Goal: Task Accomplishment & Management: Complete application form

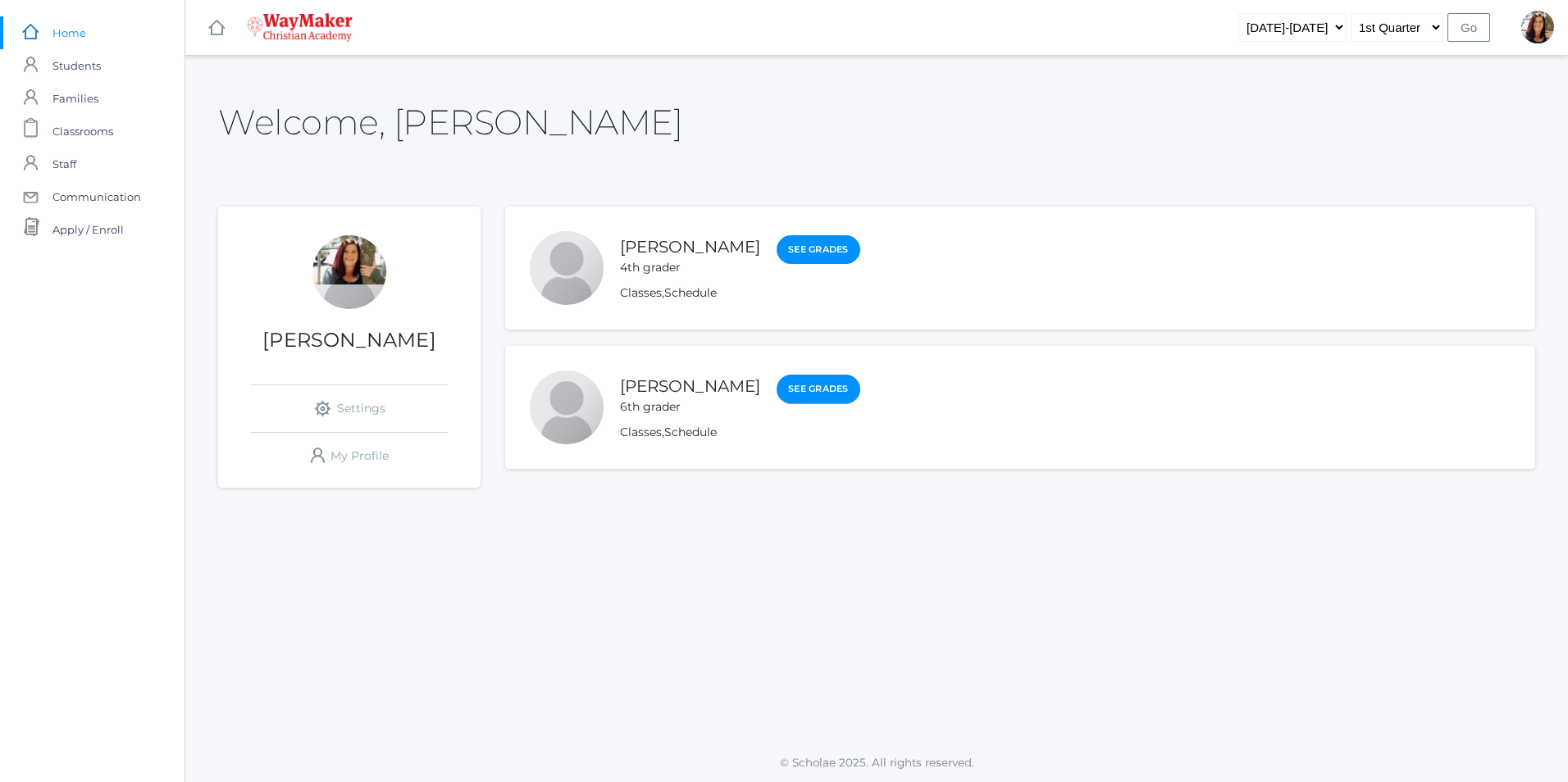
click at [797, 384] on link "See Grades" at bounding box center [818, 390] width 83 height 30
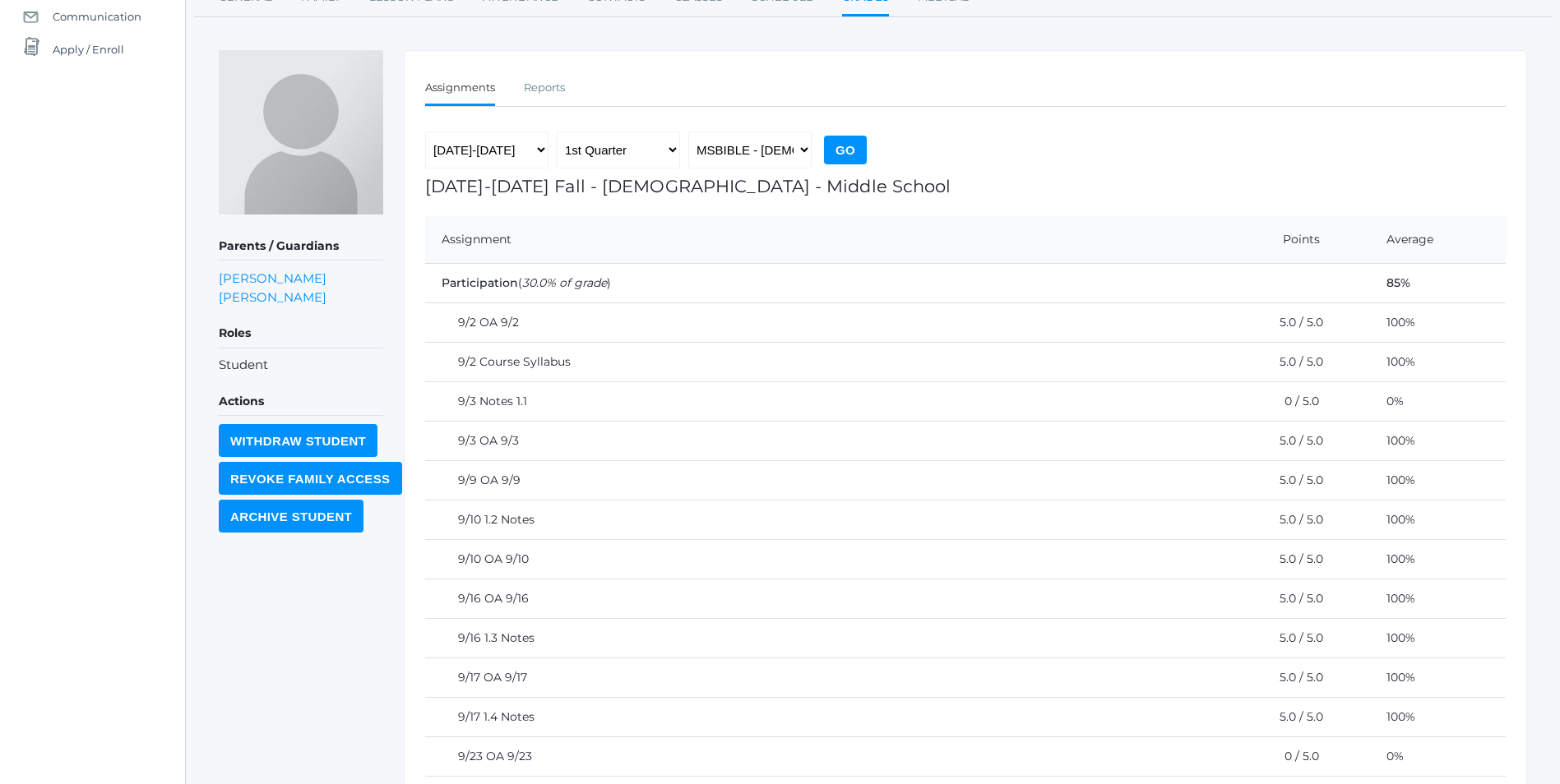
scroll to position [77, 0]
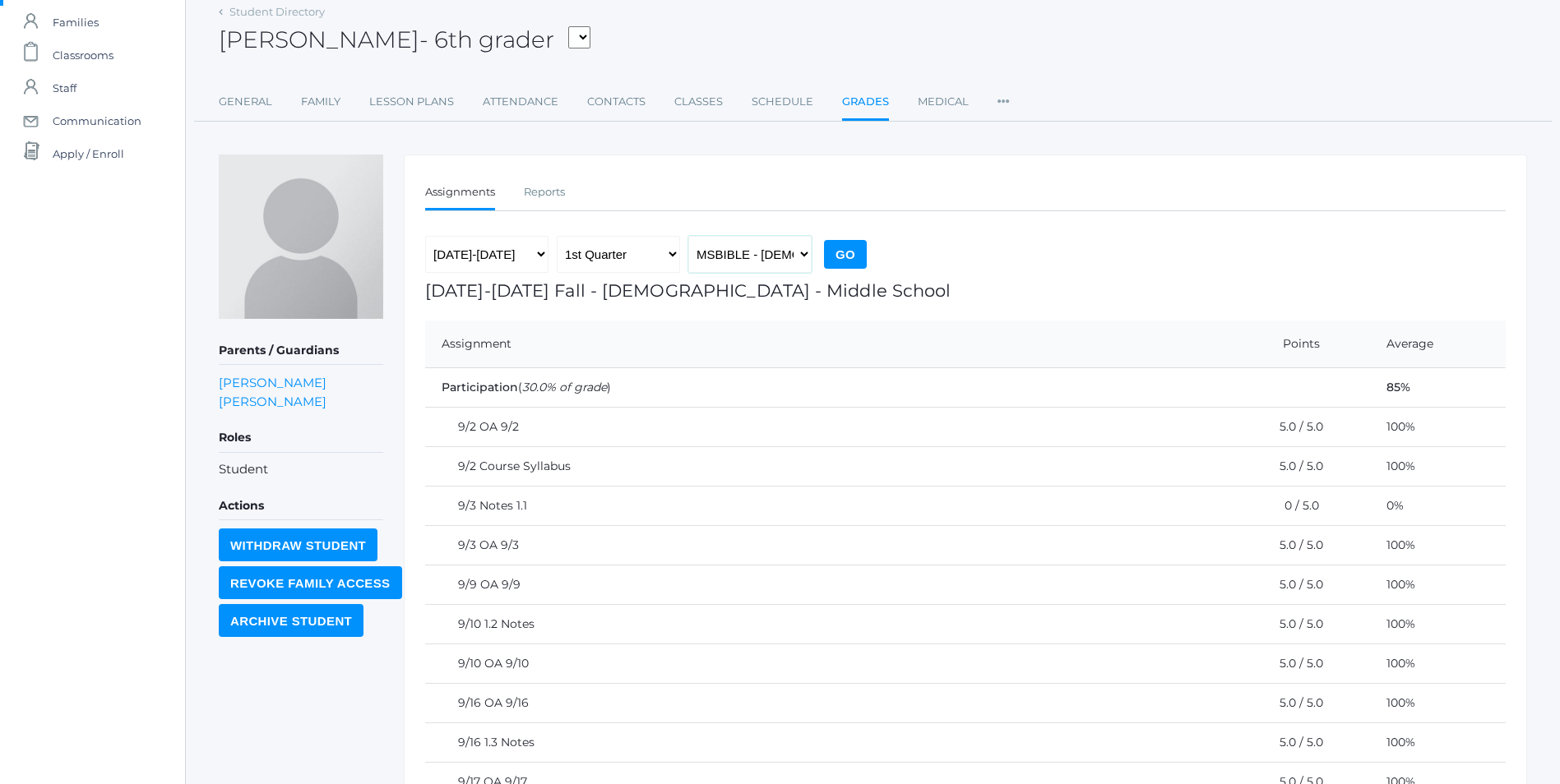
click at [806, 255] on select "MSBIBLE - Bible Middle School THEATER - Drama Middle School SPACE - Earth & Spa…" at bounding box center [750, 254] width 124 height 37
select select "2522"
click at [688, 236] on select "MSBIBLE - Bible Middle School THEATER - Drama Middle School SPACE - Earth & Spa…" at bounding box center [750, 254] width 124 height 37
click at [851, 252] on input "Go" at bounding box center [844, 254] width 43 height 29
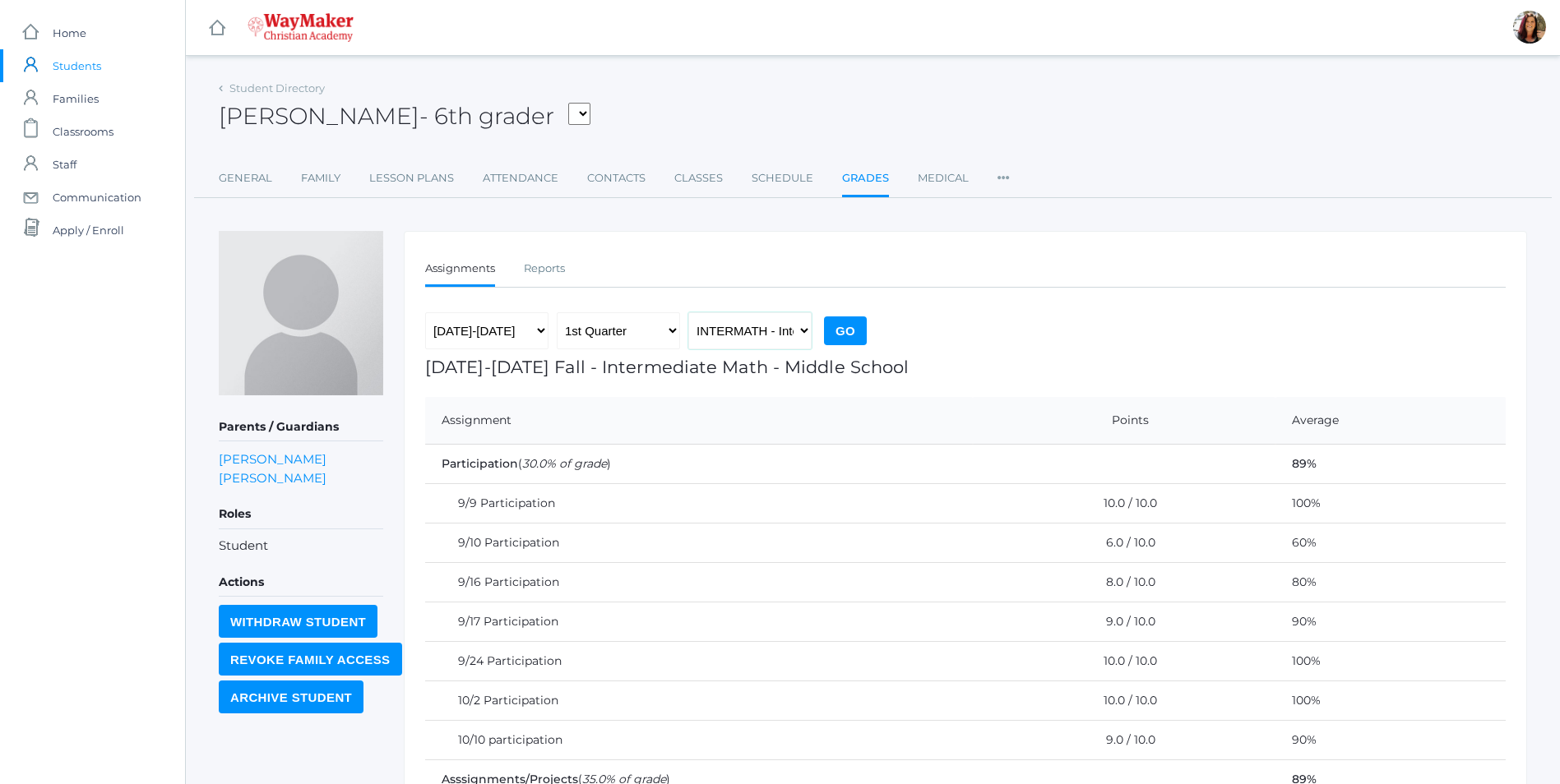
click at [803, 330] on select "MSBIBLE - Bible Middle School THEATER - Drama Middle School SPACE - Earth & Spa…" at bounding box center [750, 331] width 124 height 37
click at [88, 30] on link "icons/ui/navigation/home Created with Sketch. Home" at bounding box center [92, 33] width 185 height 33
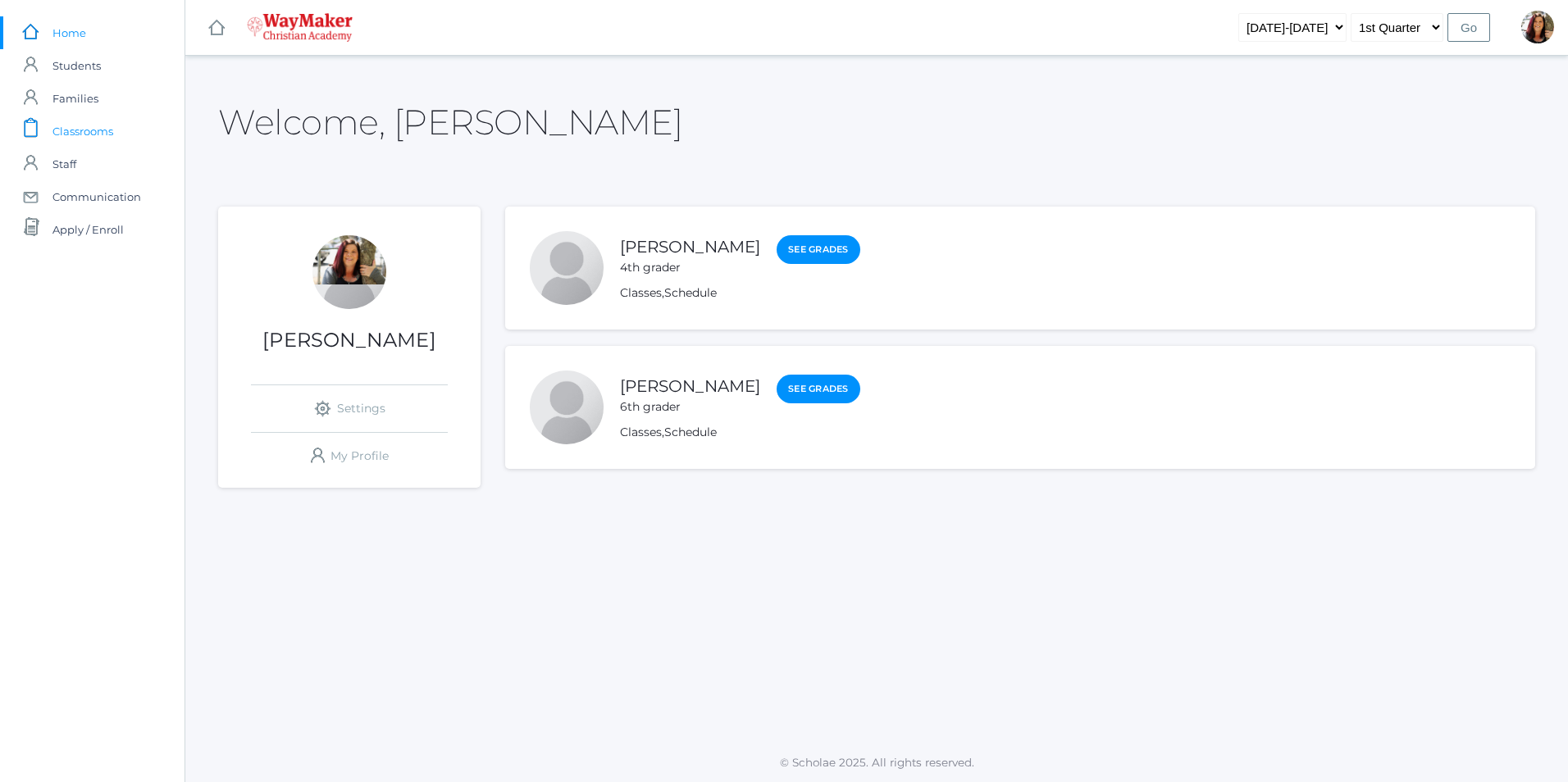
click at [59, 126] on span "Classrooms" at bounding box center [82, 131] width 61 height 33
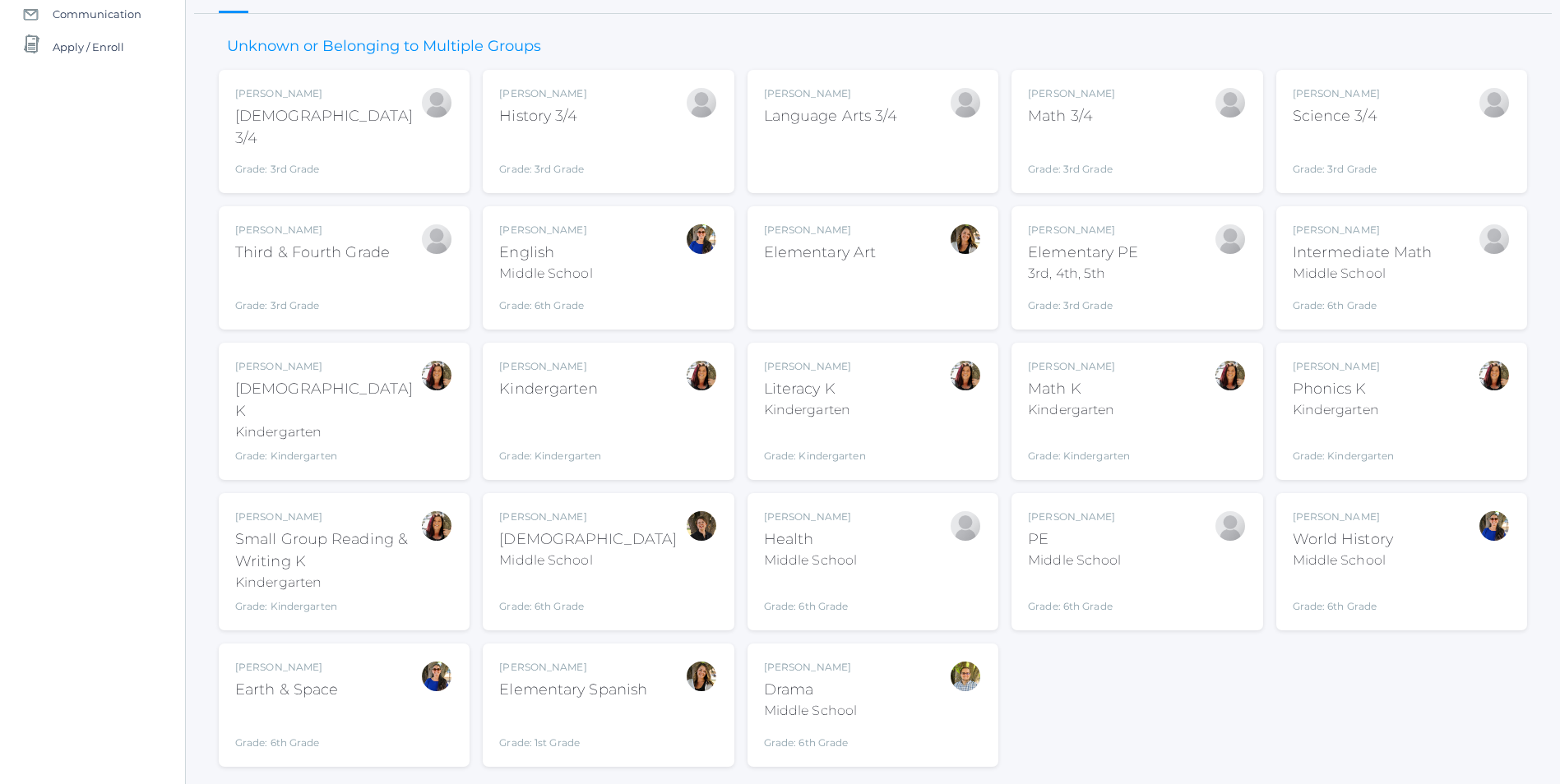
scroll to position [211, 0]
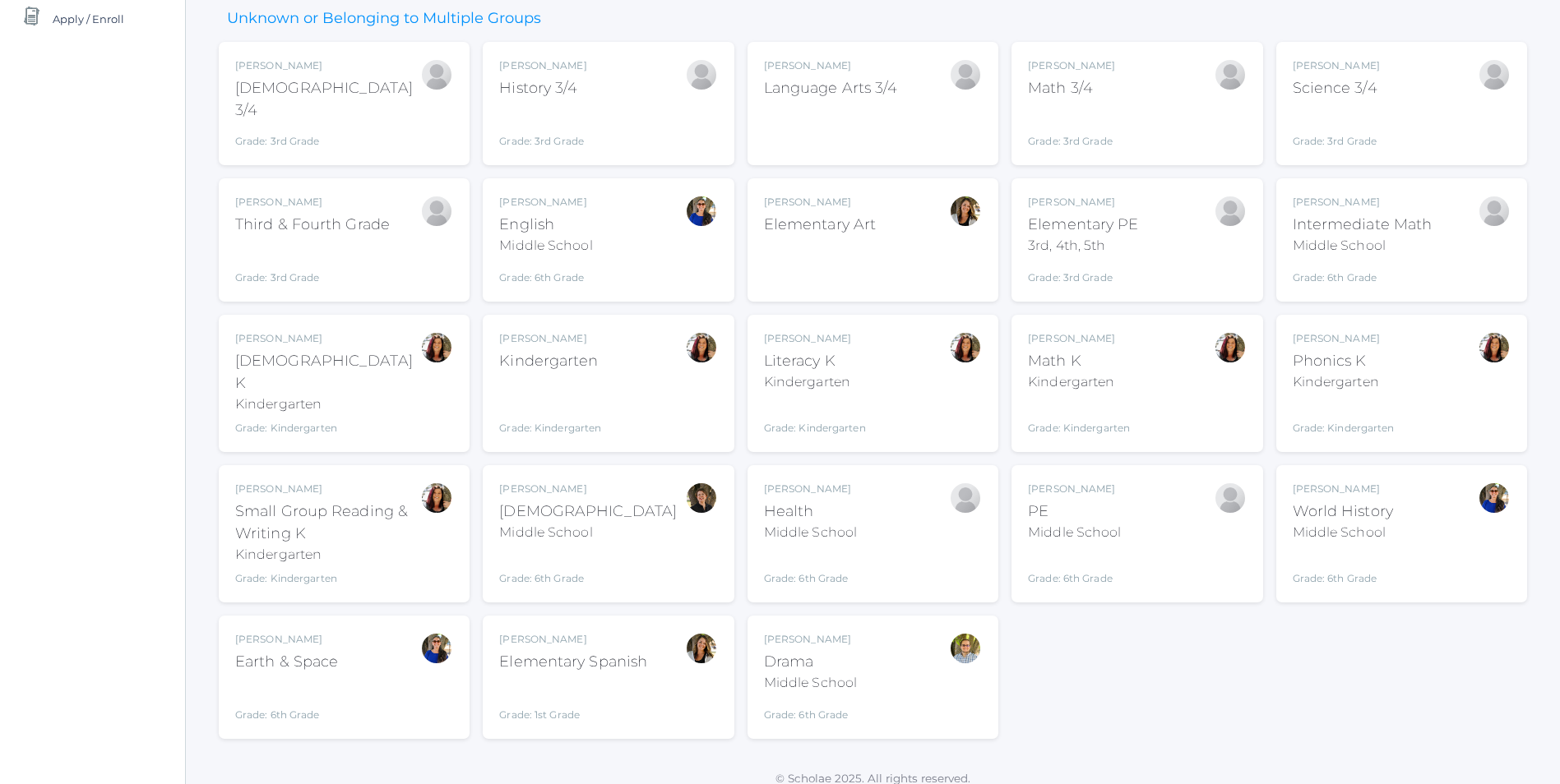
click at [609, 379] on div "Gina Pecor Kindergarten Grade: Kindergarten KINDER" at bounding box center [608, 384] width 218 height 104
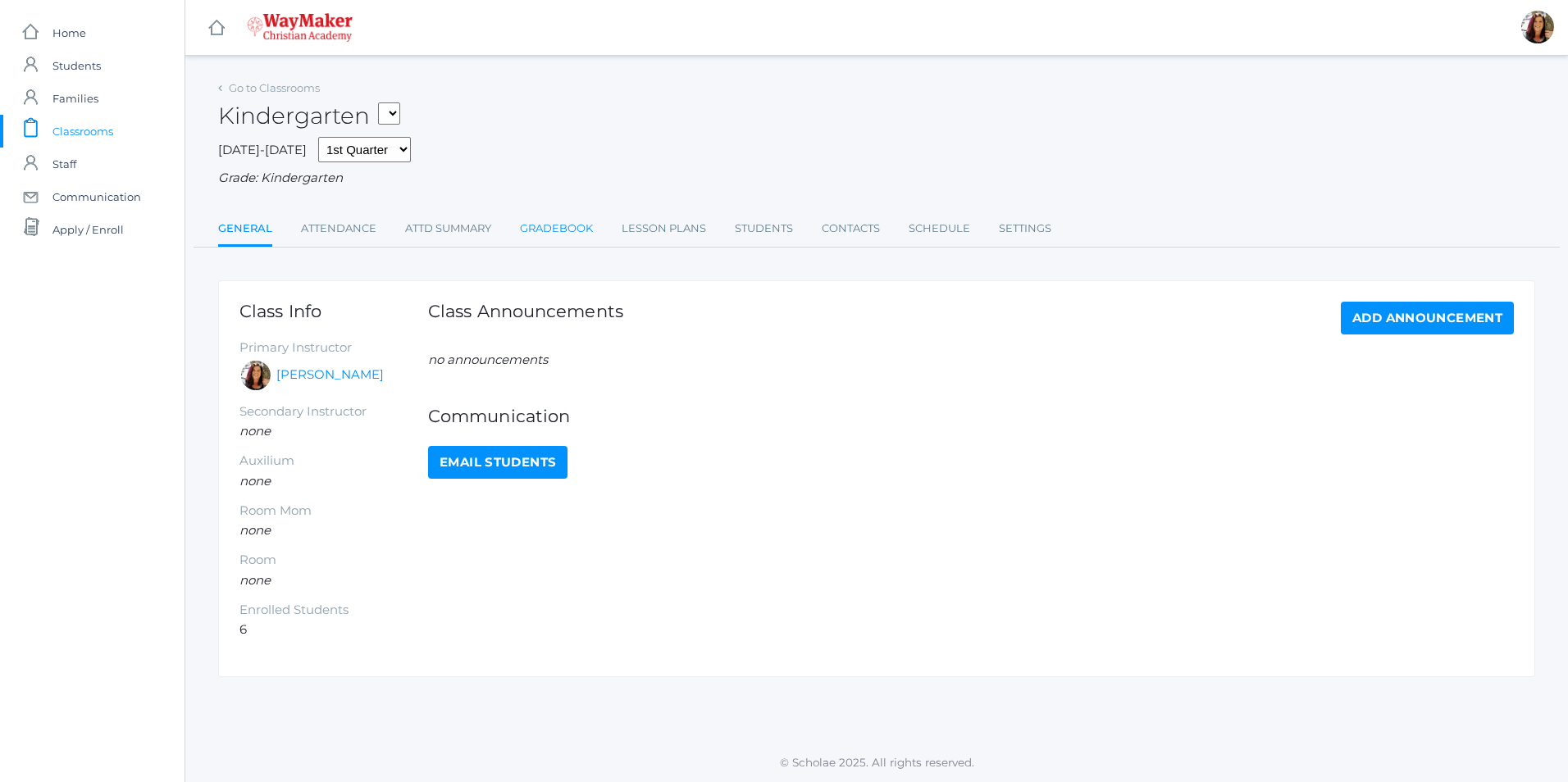
click at [566, 228] on link "Gradebook" at bounding box center [557, 229] width 73 height 33
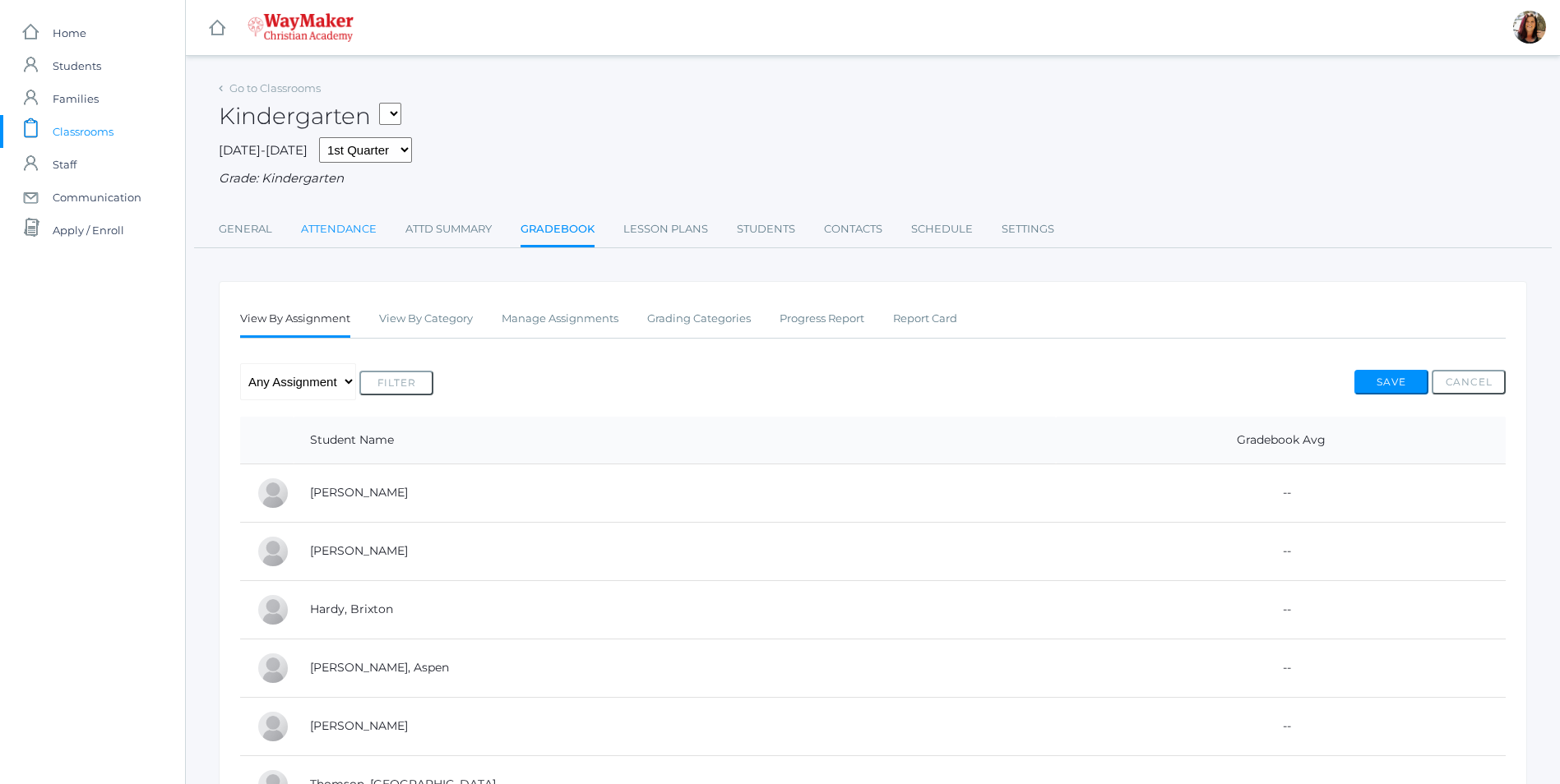
click at [337, 231] on link "Attendance" at bounding box center [339, 230] width 76 height 33
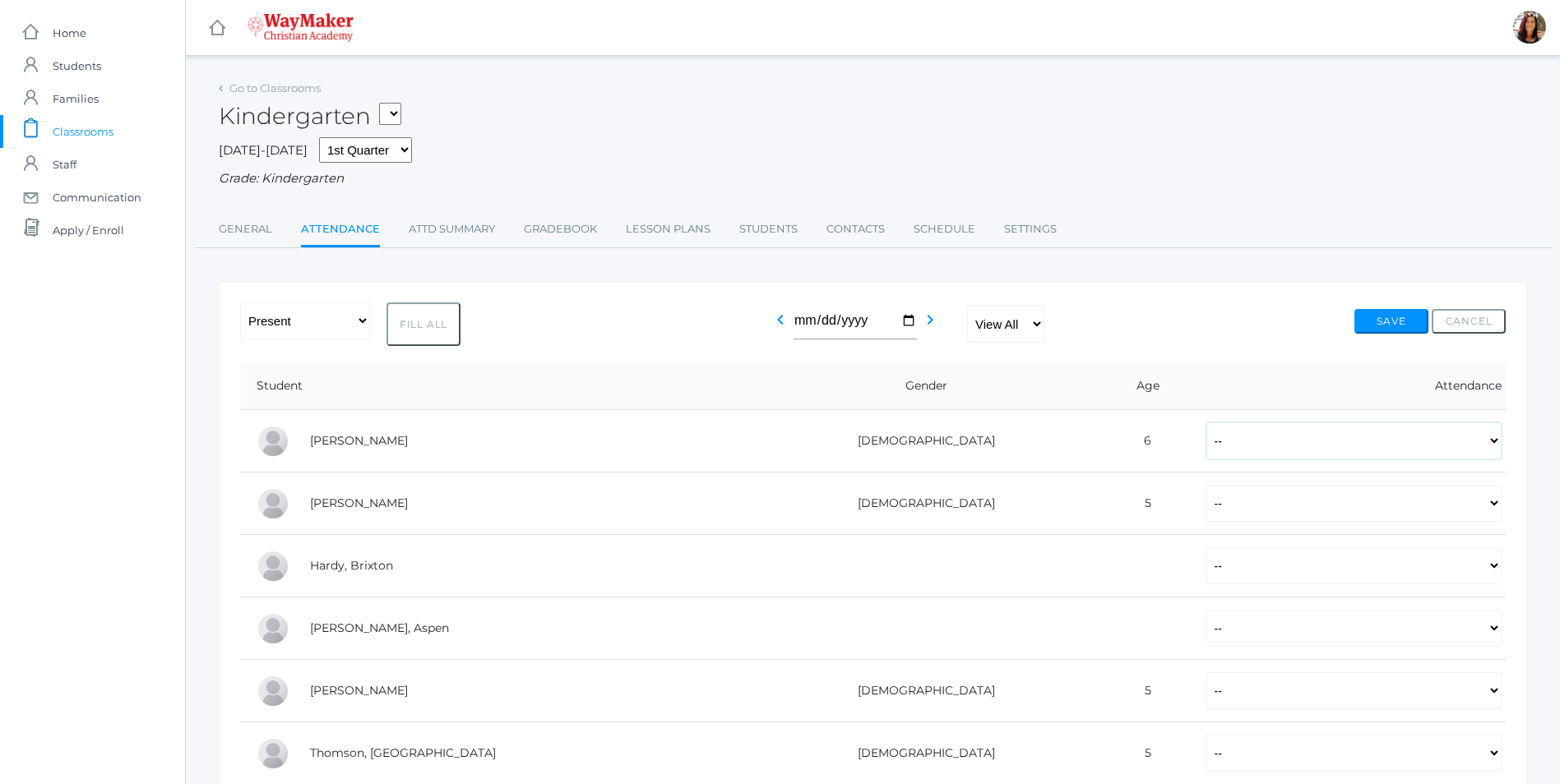
click at [1206, 445] on select "-- Present Tardy Excused Tardy Unexcused Absent Excused Absent Unexcused" at bounding box center [1353, 440] width 295 height 37
select select "P"
click at [1206, 424] on select "-- Present Tardy Excused Tardy Unexcused Absent Excused Absent Unexcused" at bounding box center [1353, 440] width 295 height 37
click at [1206, 506] on select "-- Present Tardy Excused Tardy Unexcused Absent Excused Absent Unexcused" at bounding box center [1353, 503] width 295 height 37
select select "P"
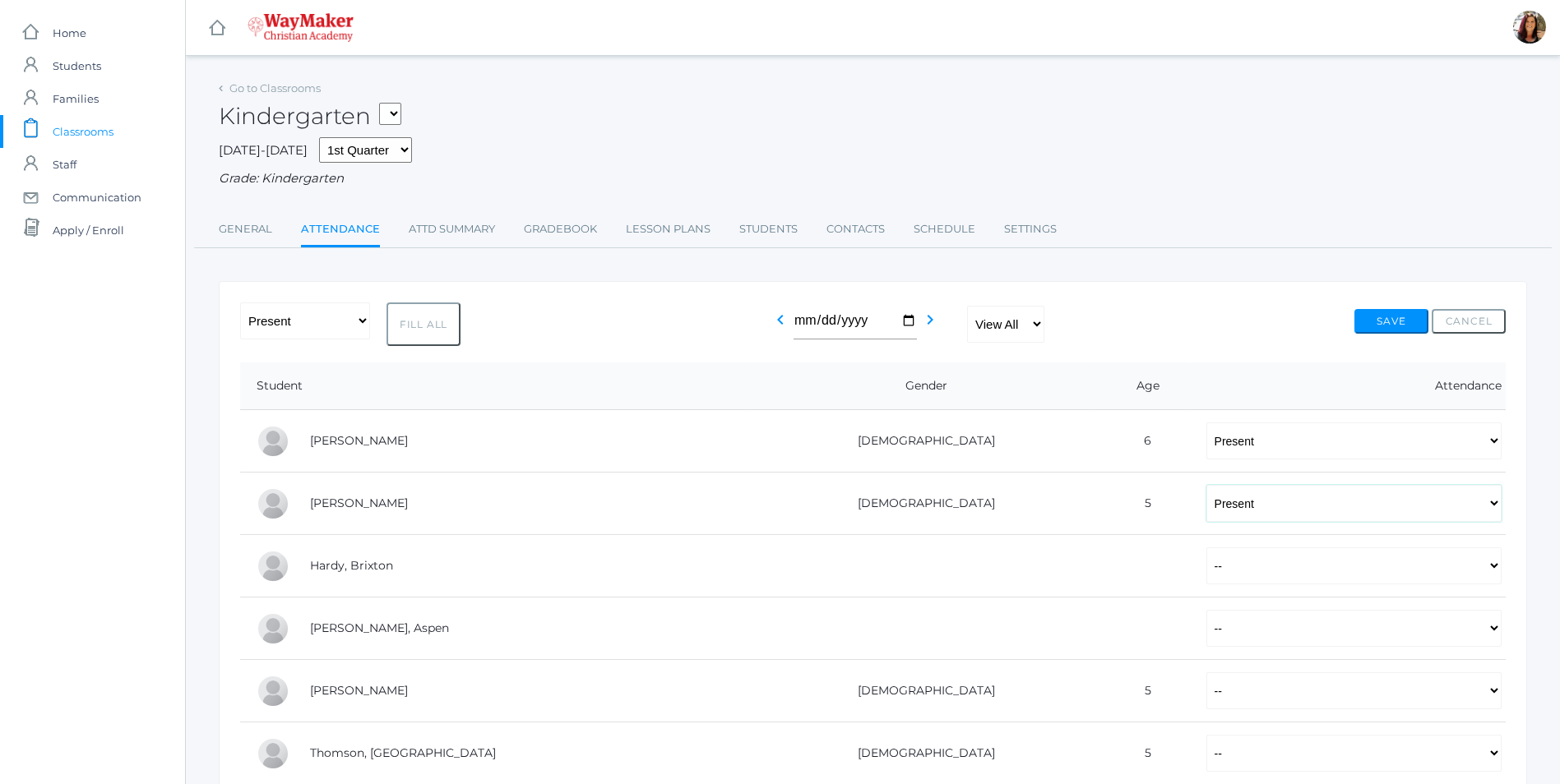
click at [1206, 486] on select "-- Present Tardy Excused Tardy Unexcused Absent Excused Absent Unexcused" at bounding box center [1353, 503] width 295 height 37
click at [1206, 570] on select "-- Present Tardy Excused Tardy Unexcused Absent Excused Absent Unexcused" at bounding box center [1353, 566] width 295 height 37
select select "P"
click at [1206, 549] on select "-- Present Tardy Excused Tardy Unexcused Absent Excused Absent Unexcused" at bounding box center [1353, 566] width 295 height 37
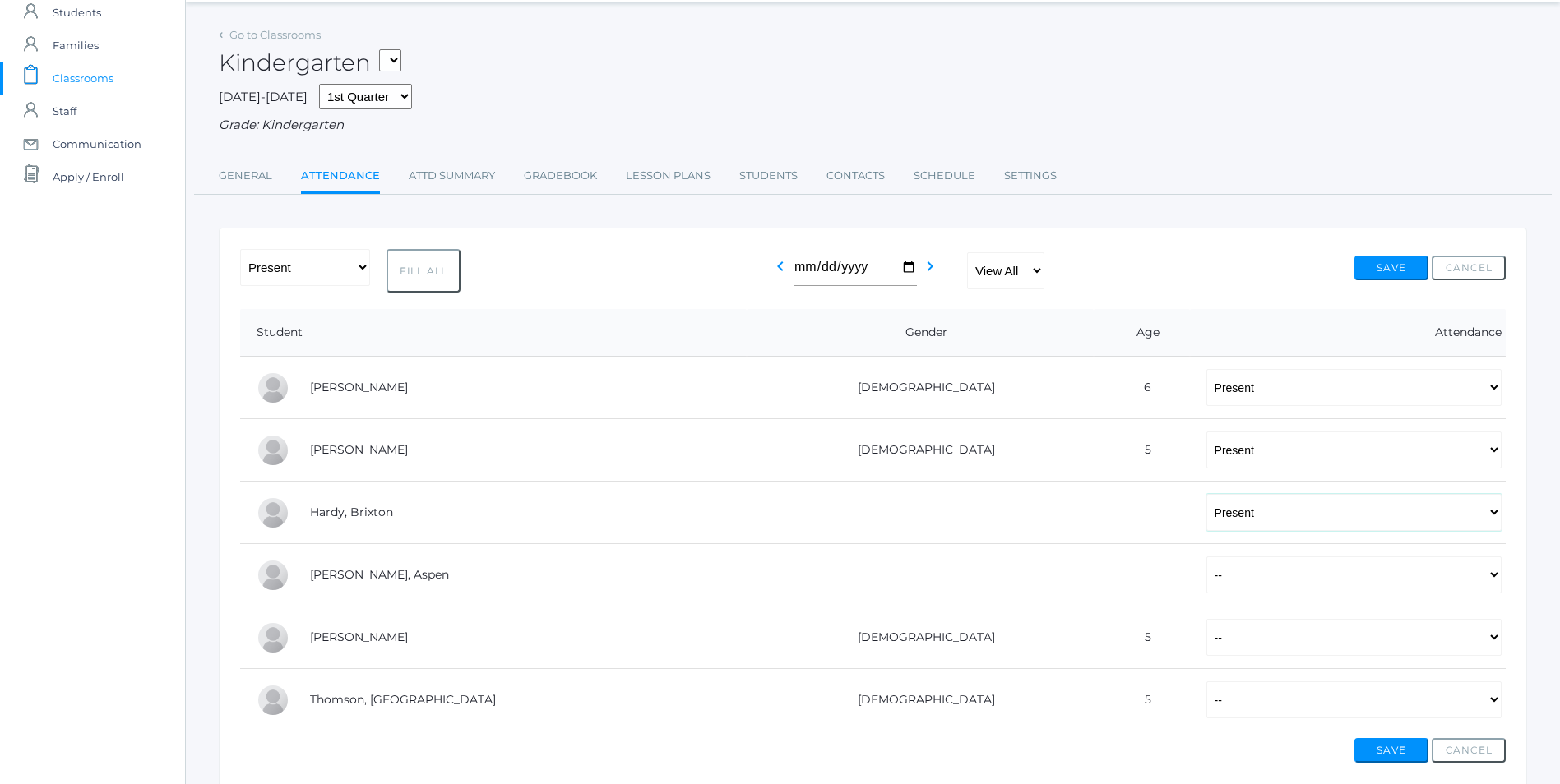
scroll to position [82, 0]
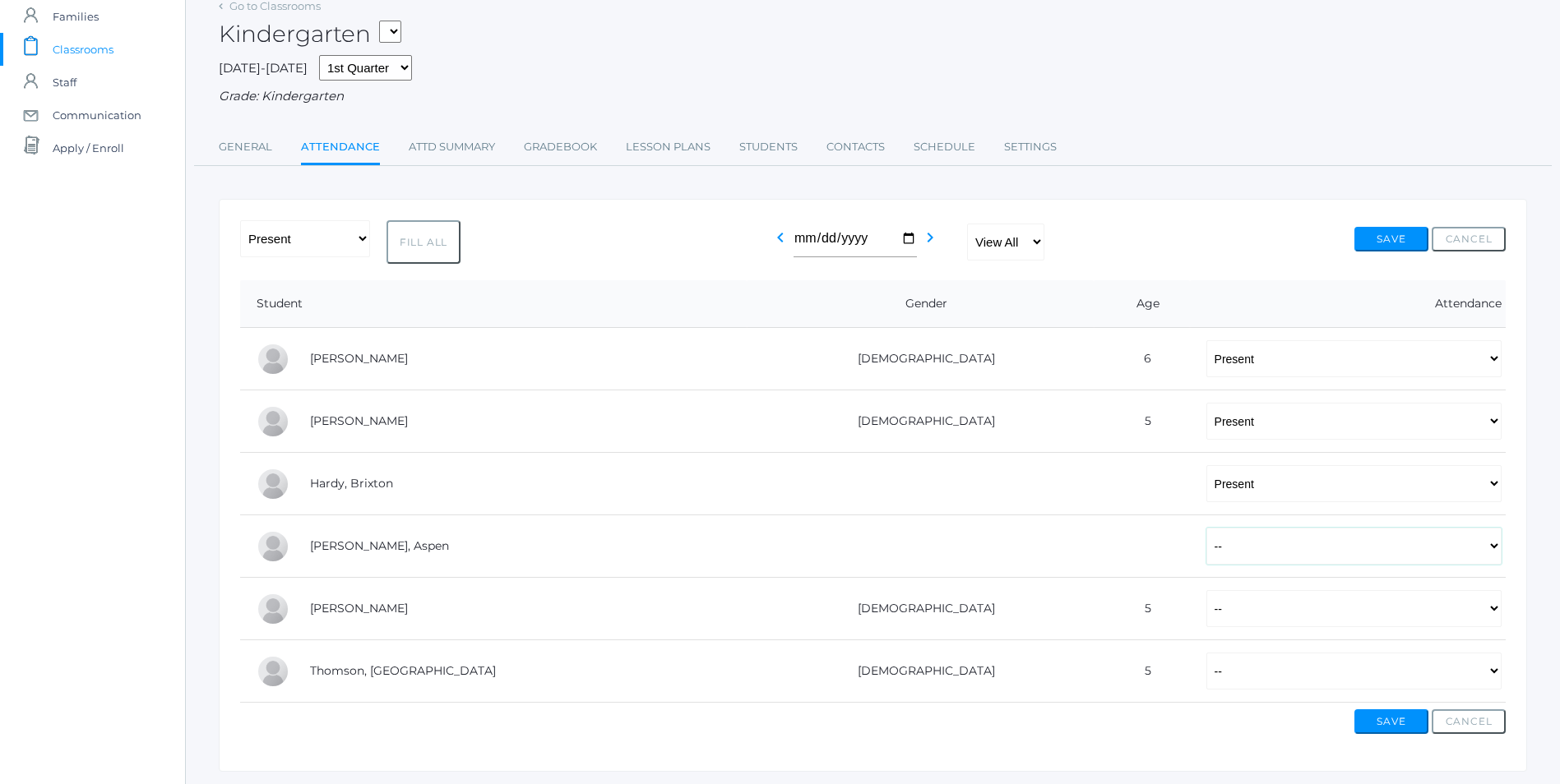
click at [1206, 553] on select "-- Present Tardy Excused Tardy Unexcused Absent Excused Absent Unexcused" at bounding box center [1353, 546] width 295 height 37
select select "AE"
click at [1206, 529] on select "-- Present Tardy Excused Tardy Unexcused Absent Excused Absent Unexcused" at bounding box center [1353, 546] width 295 height 37
drag, startPoint x: 1126, startPoint y: 617, endPoint x: 1116, endPoint y: 622, distance: 11.2
click at [1206, 617] on select "-- Present Tardy Excused Tardy Unexcused Absent Excused Absent Unexcused" at bounding box center [1353, 608] width 295 height 37
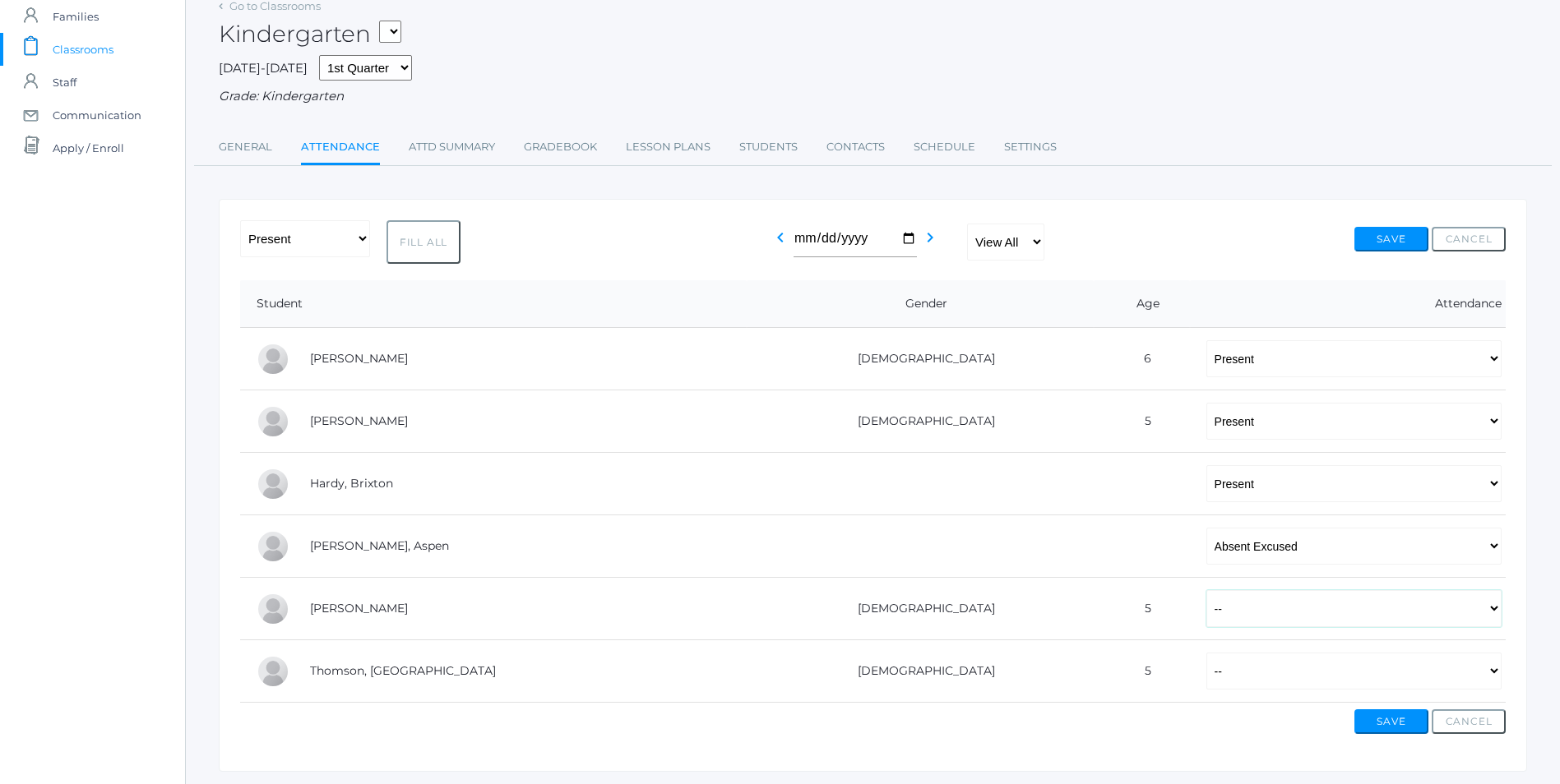
select select "P"
click at [1206, 592] on select "-- Present Tardy Excused Tardy Unexcused Absent Excused Absent Unexcused" at bounding box center [1353, 608] width 295 height 37
click at [1206, 676] on select "-- Present Tardy Excused Tardy Unexcused Absent Excused Absent Unexcused" at bounding box center [1353, 671] width 295 height 37
select select "P"
click at [1206, 654] on select "-- Present Tardy Excused Tardy Unexcused Absent Excused Absent Unexcused" at bounding box center [1353, 671] width 295 height 37
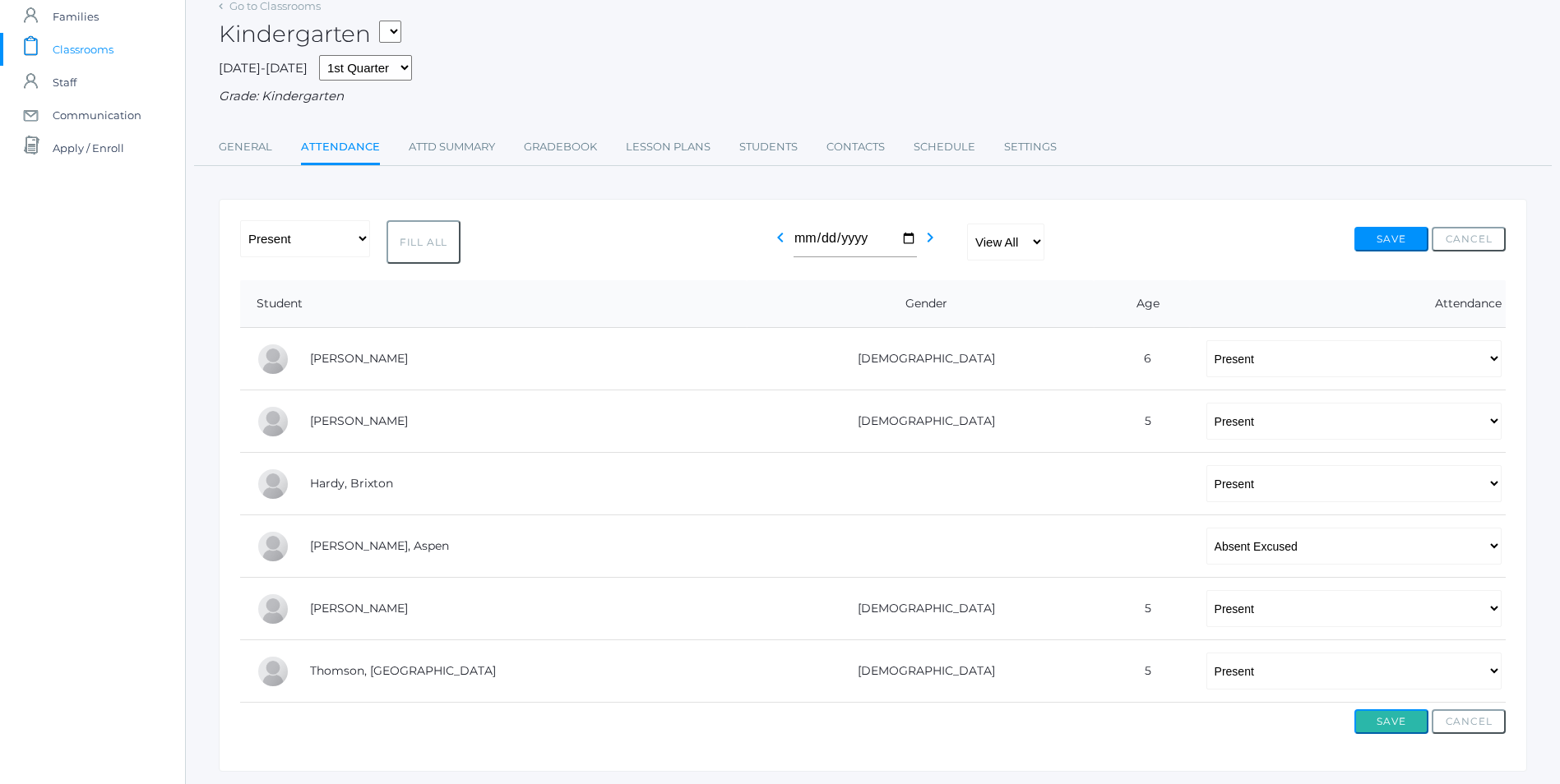
click at [1375, 720] on button "Save" at bounding box center [1390, 721] width 74 height 24
